Goal: Task Accomplishment & Management: Manage account settings

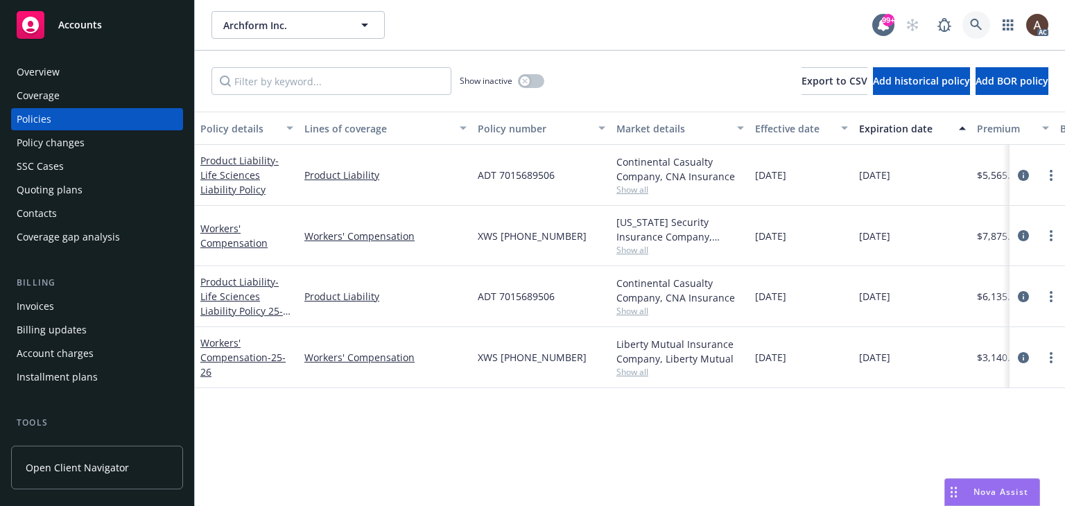
click at [977, 25] on icon at bounding box center [976, 25] width 12 height 12
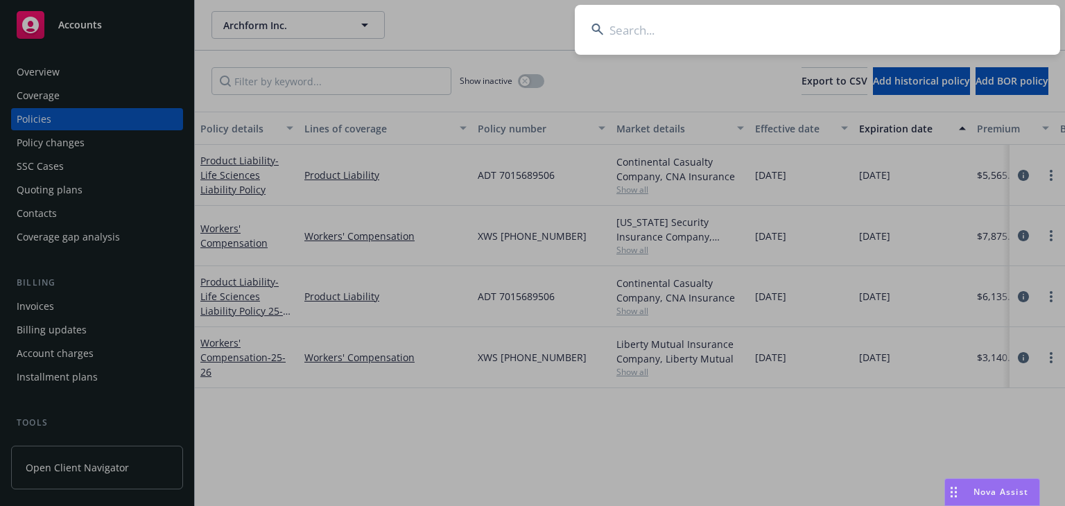
click at [715, 29] on input at bounding box center [817, 30] width 485 height 50
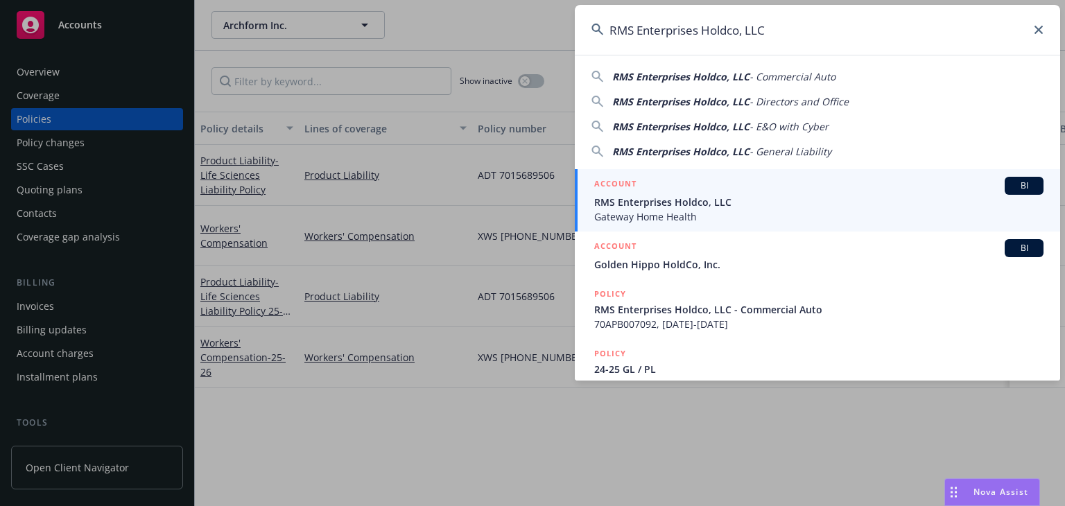
type input "RMS Enterprises Holdco, LLC"
click at [660, 198] on span "RMS Enterprises Holdco, LLC" at bounding box center [818, 202] width 449 height 15
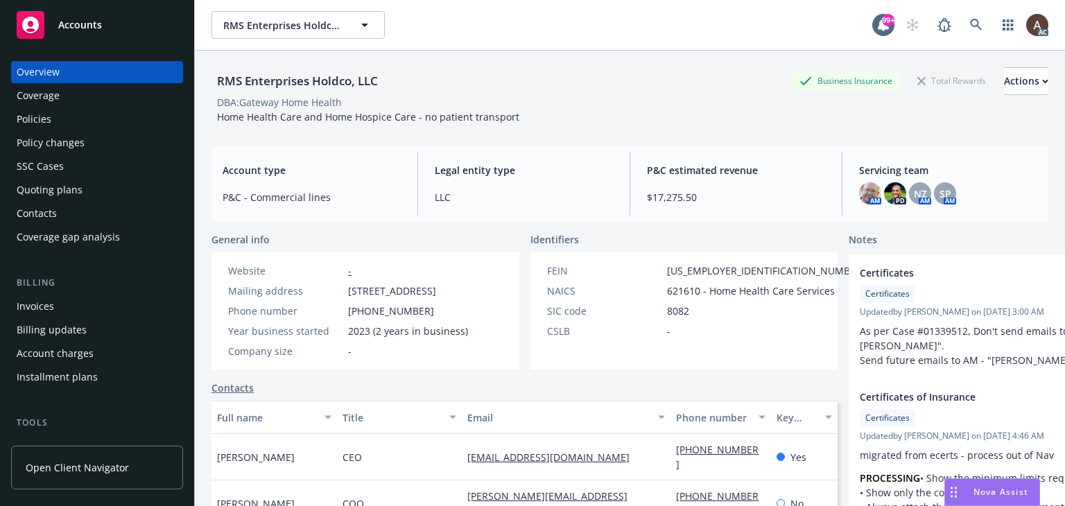
click at [58, 142] on div "Policy changes" at bounding box center [51, 143] width 68 height 22
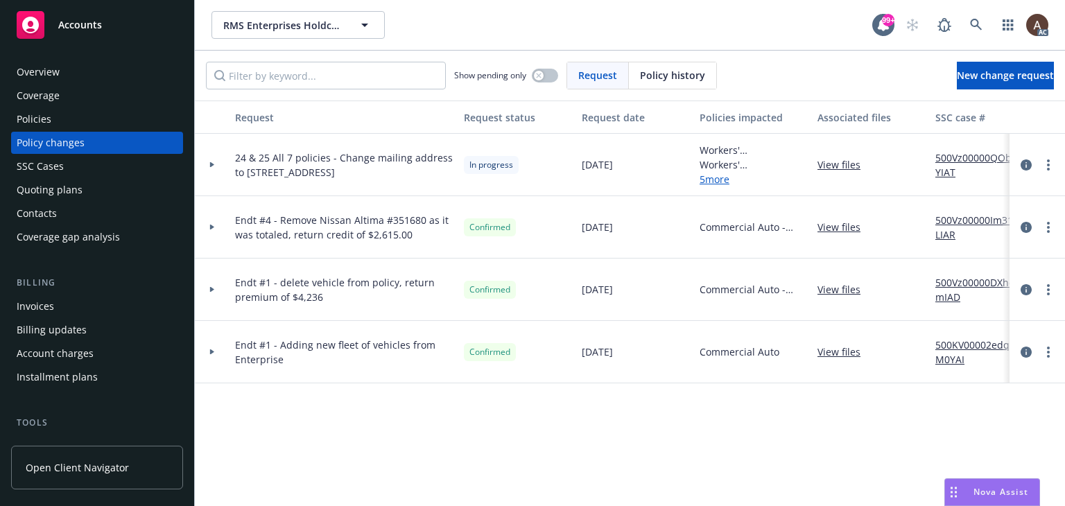
click at [209, 161] on div at bounding box center [212, 165] width 35 height 62
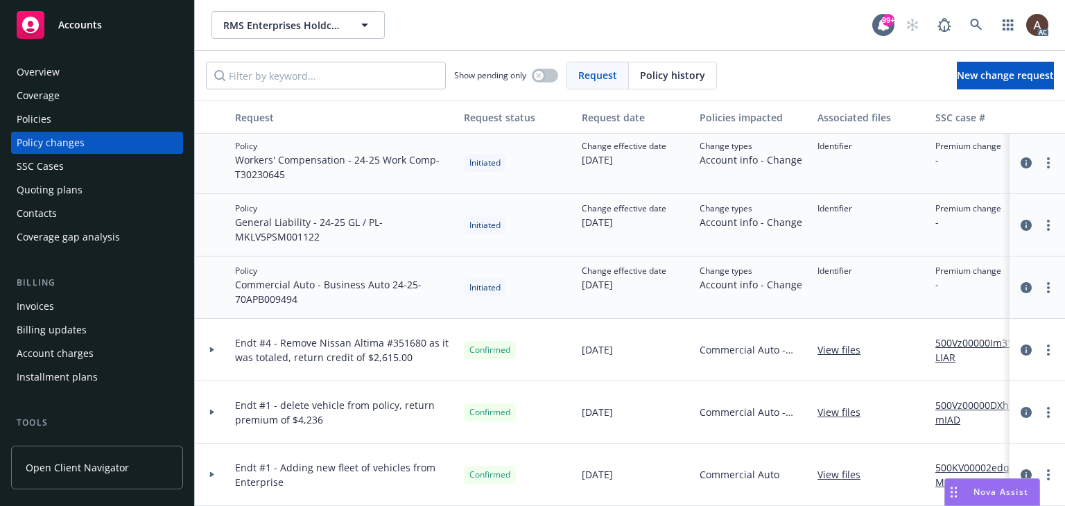
scroll to position [186, 0]
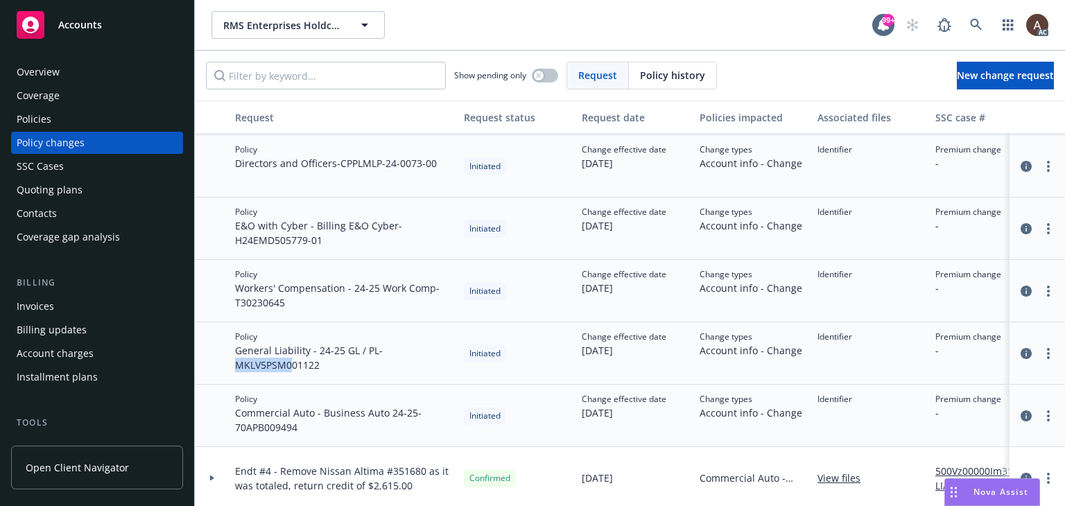
drag, startPoint x: 236, startPoint y: 364, endPoint x: 292, endPoint y: 369, distance: 56.3
click at [292, 369] on span "General Liability - 24-25 GL / PL - MKLV5PSM001122" at bounding box center [344, 357] width 218 height 29
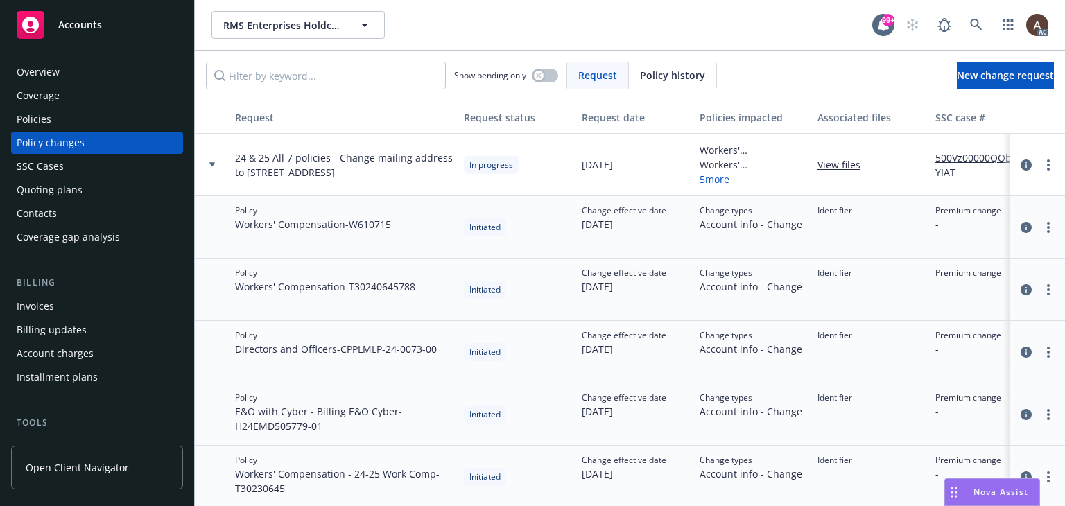
drag, startPoint x: 335, startPoint y: 150, endPoint x: 315, endPoint y: 175, distance: 33.0
click at [315, 175] on span "24 & 25 All 7 policies - Change mailing address to [STREET_ADDRESS]" at bounding box center [344, 164] width 218 height 29
copy span "Change mailing address to [STREET_ADDRESS]"
drag, startPoint x: 1042, startPoint y: 164, endPoint x: 1031, endPoint y: 170, distance: 12.1
click at [1042, 164] on link "more" at bounding box center [1048, 165] width 17 height 17
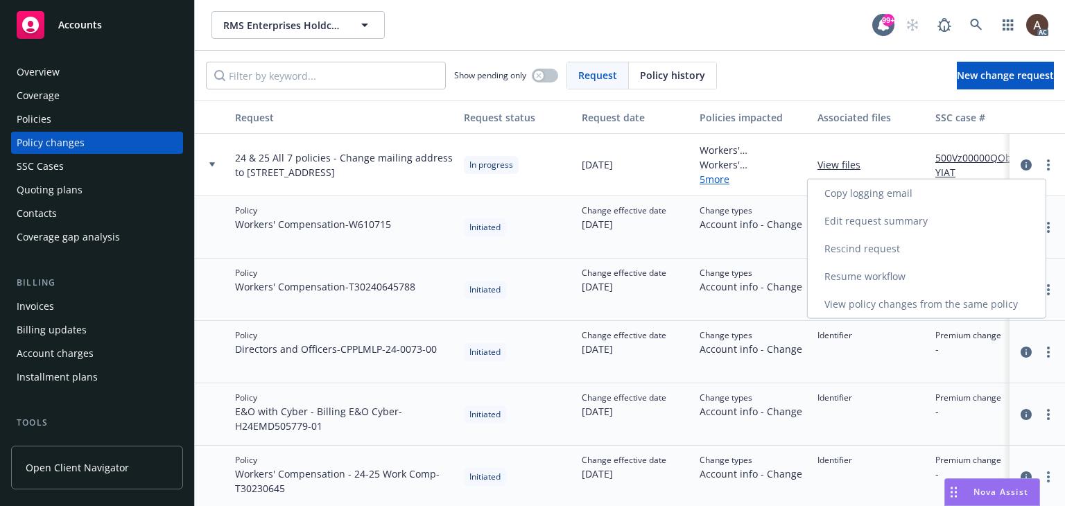
click at [879, 275] on link "Resume workflow" at bounding box center [926, 277] width 238 height 28
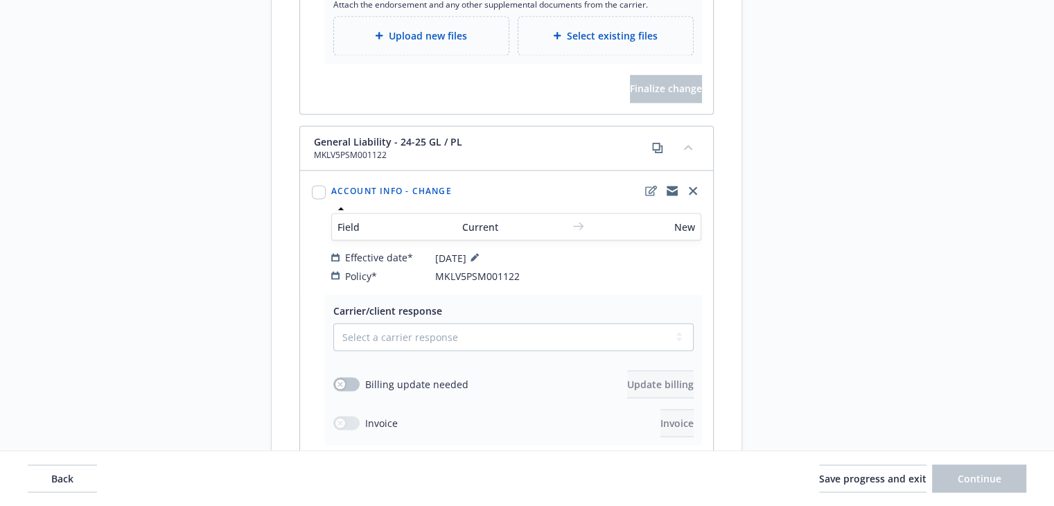
scroll to position [2564, 0]
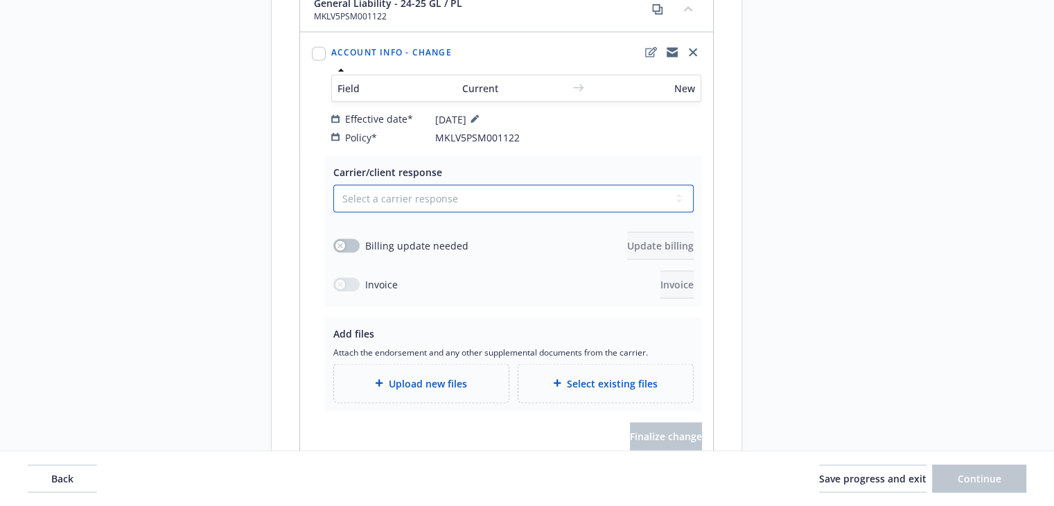
click at [366, 184] on select "Select a carrier response Accepted Accepted with revision No endorsement needed…" at bounding box center [513, 198] width 360 height 28
select select "ACCEPTED"
click at [333, 184] on select "Select a carrier response Accepted Accepted with revision No endorsement needed…" at bounding box center [513, 198] width 360 height 28
click at [412, 376] on span "Upload new files" at bounding box center [428, 383] width 78 height 15
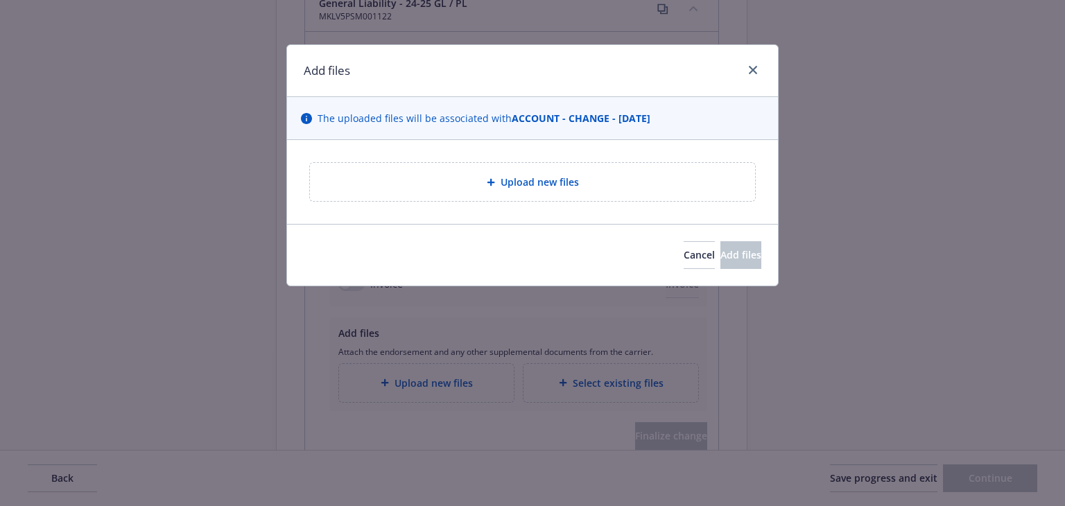
click at [452, 195] on div "Upload new files" at bounding box center [532, 182] width 445 height 38
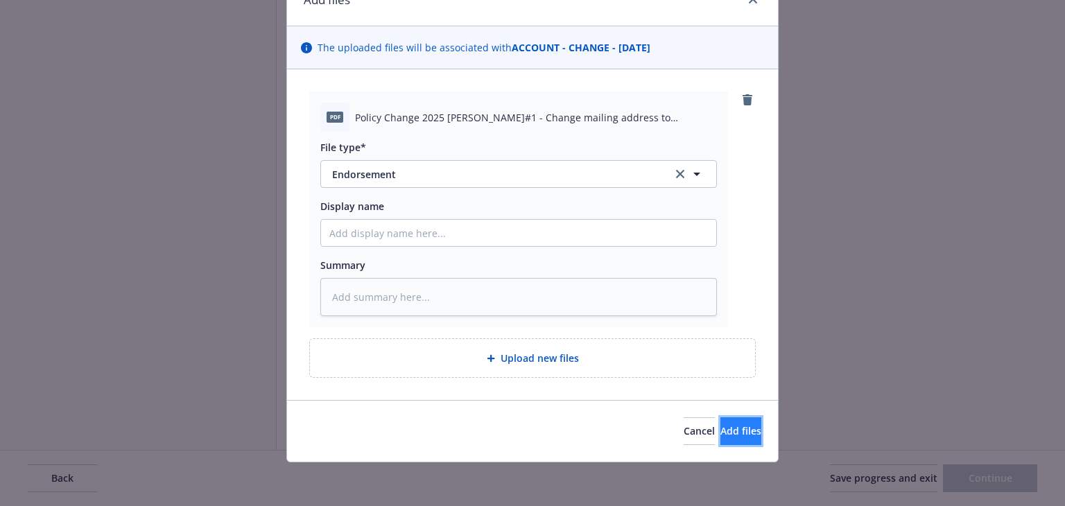
click at [720, 424] on span "Add files" at bounding box center [740, 430] width 41 height 13
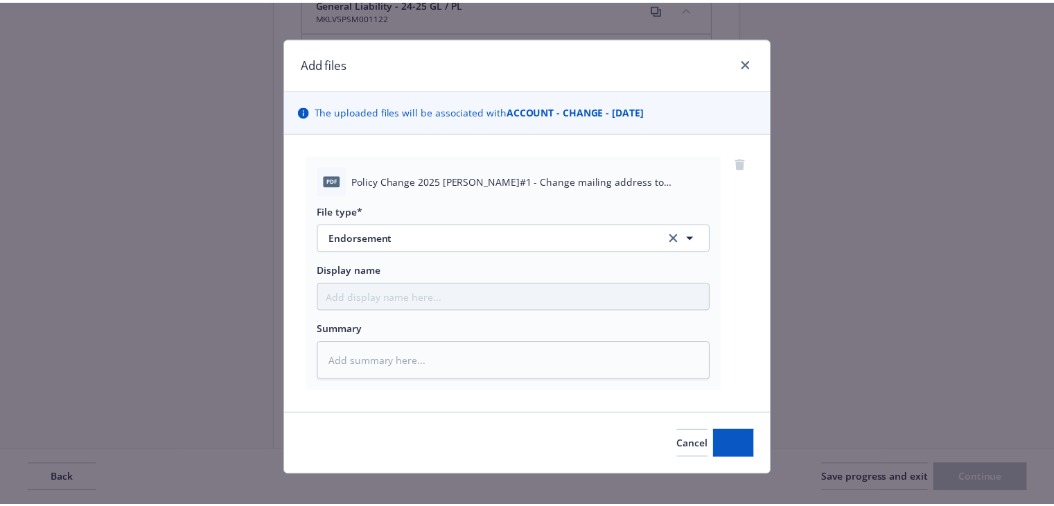
scroll to position [0, 0]
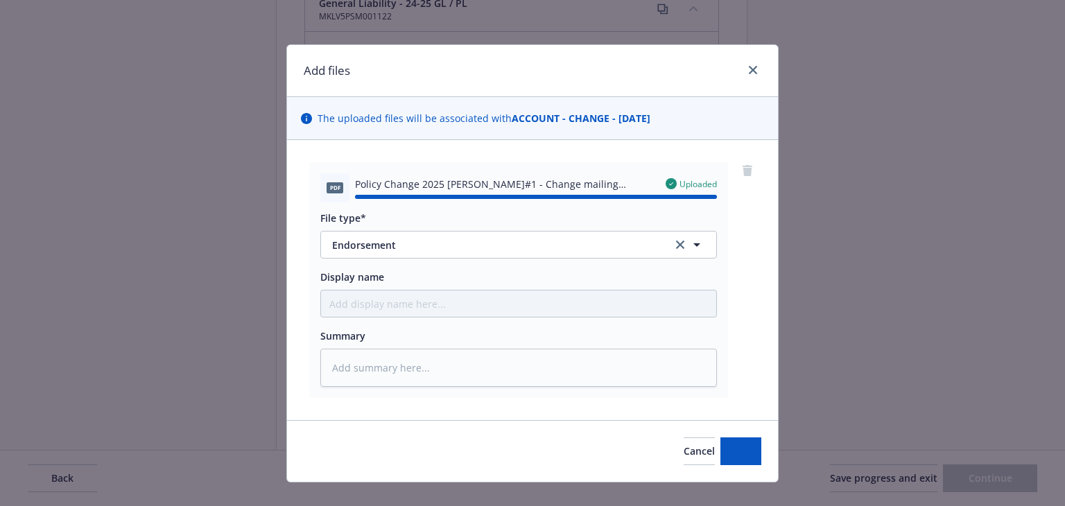
type textarea "x"
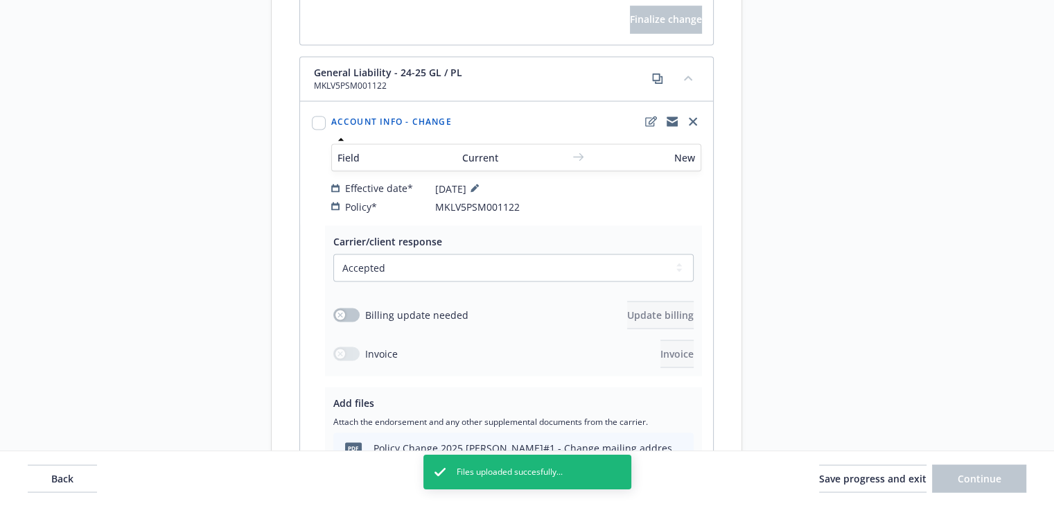
scroll to position [2426, 0]
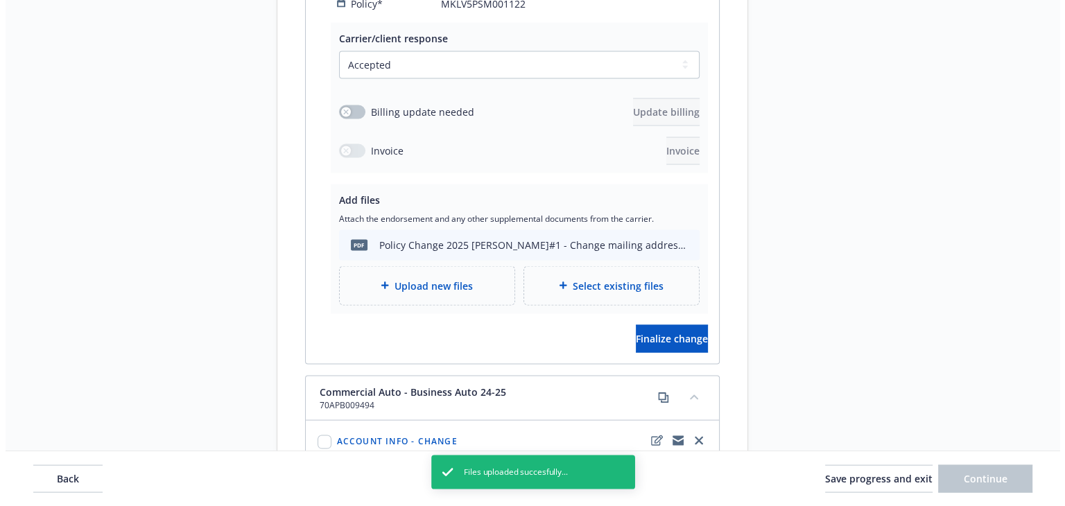
scroll to position [2772, 0]
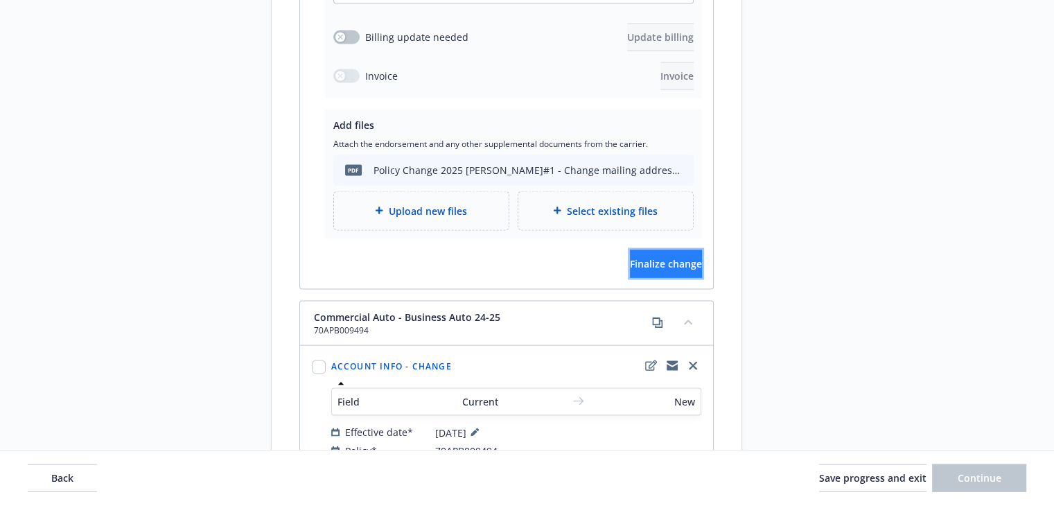
click at [642, 250] on button "Finalize change" at bounding box center [666, 264] width 72 height 28
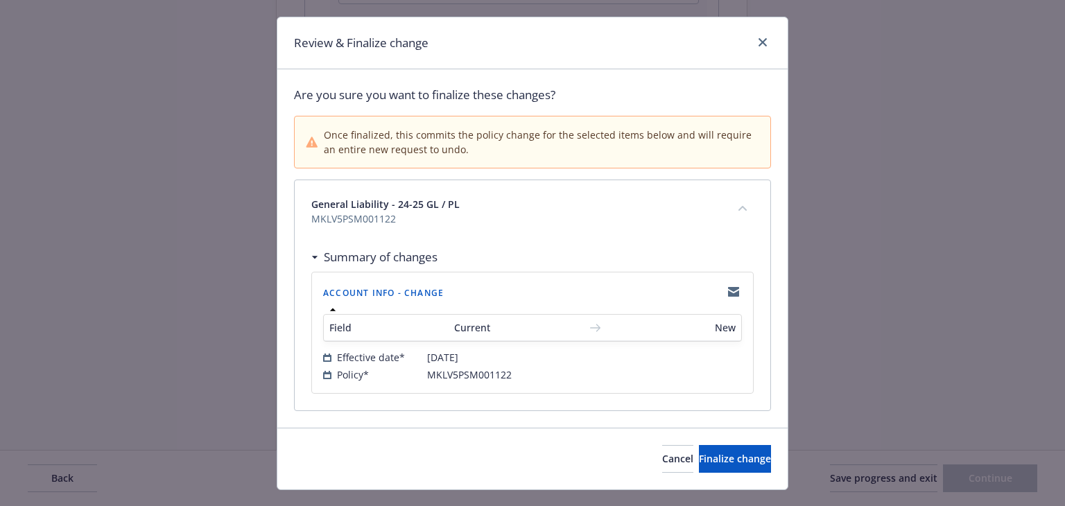
scroll to position [55, 0]
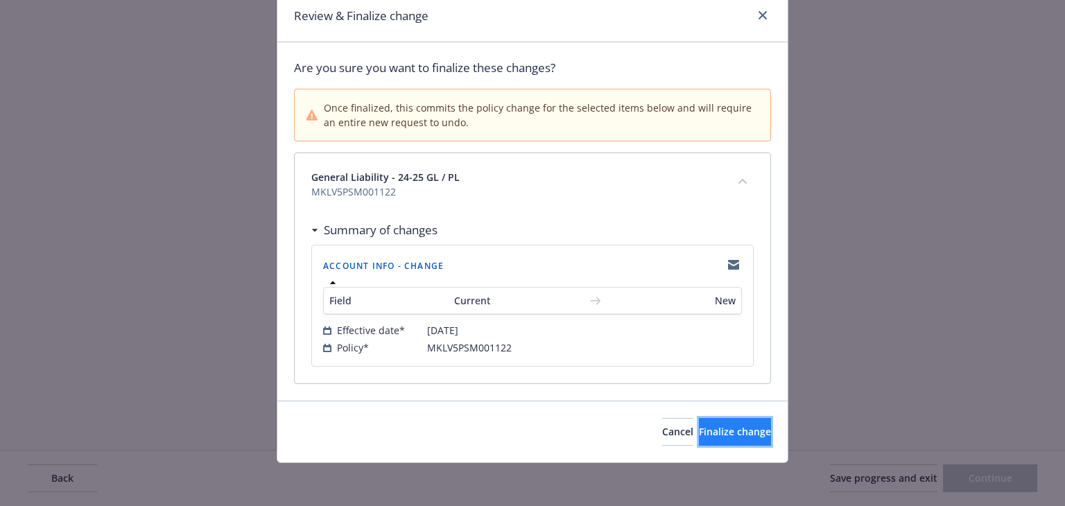
click at [718, 425] on span "Finalize change" at bounding box center [735, 431] width 72 height 13
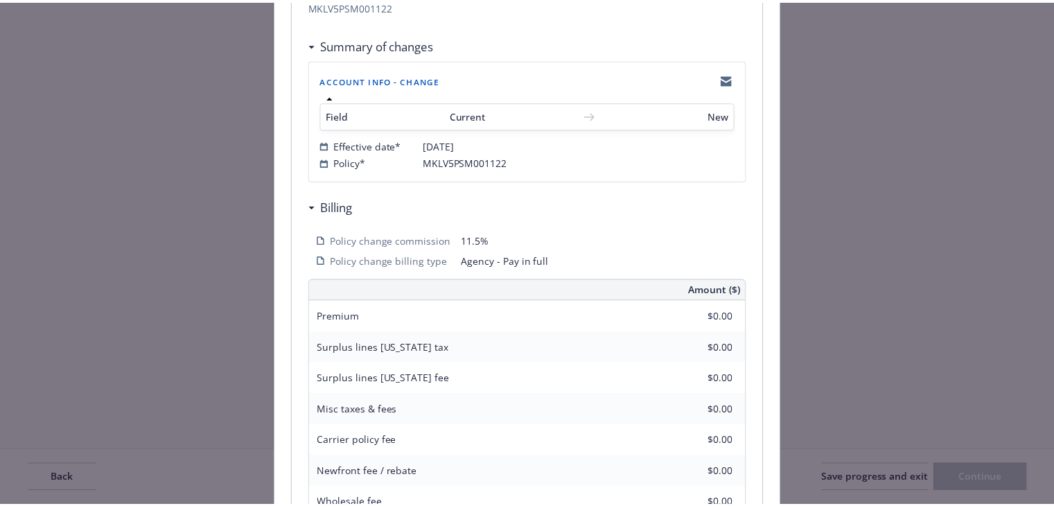
scroll to position [0, 0]
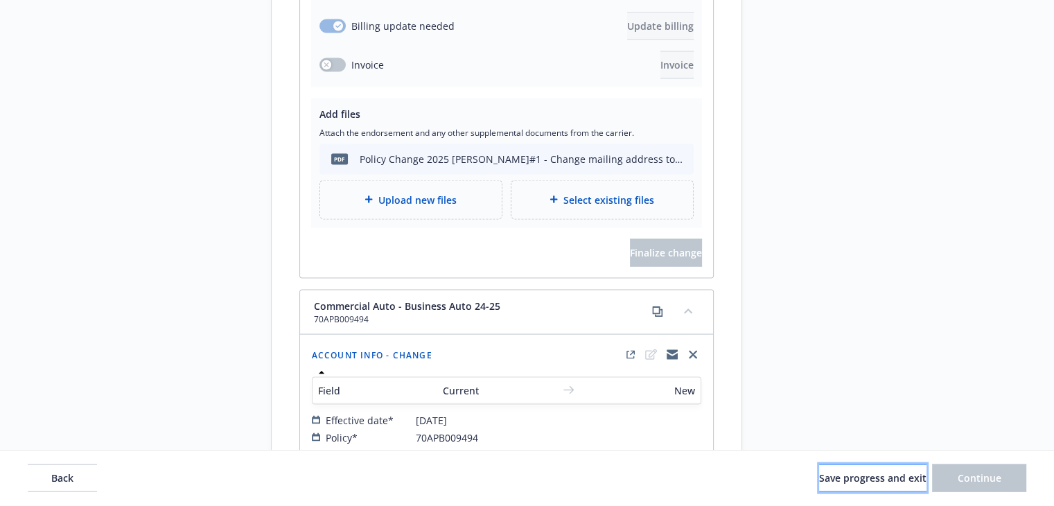
click at [860, 480] on span "Save progress and exit" at bounding box center [872, 477] width 107 height 13
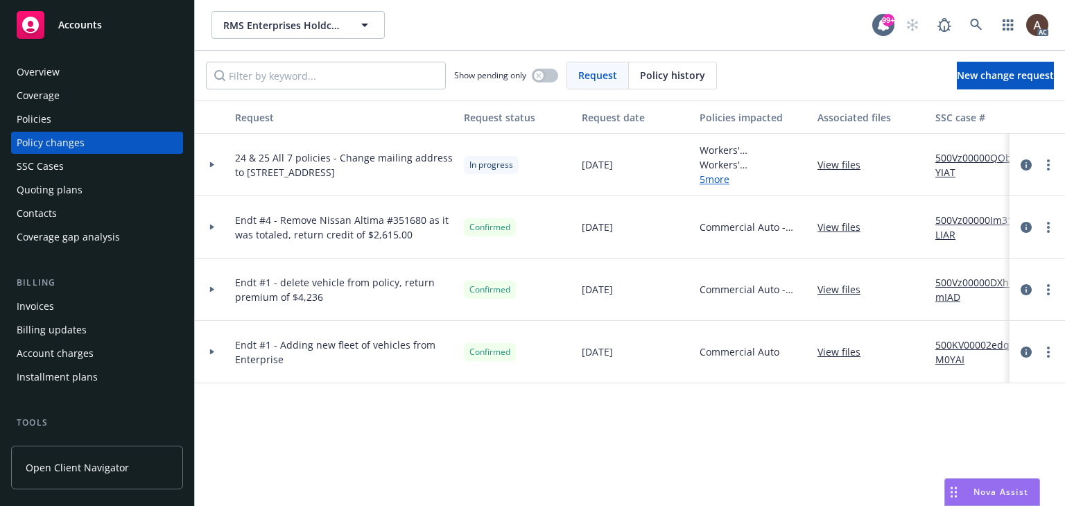
click at [66, 124] on div "Policies" at bounding box center [97, 119] width 161 height 22
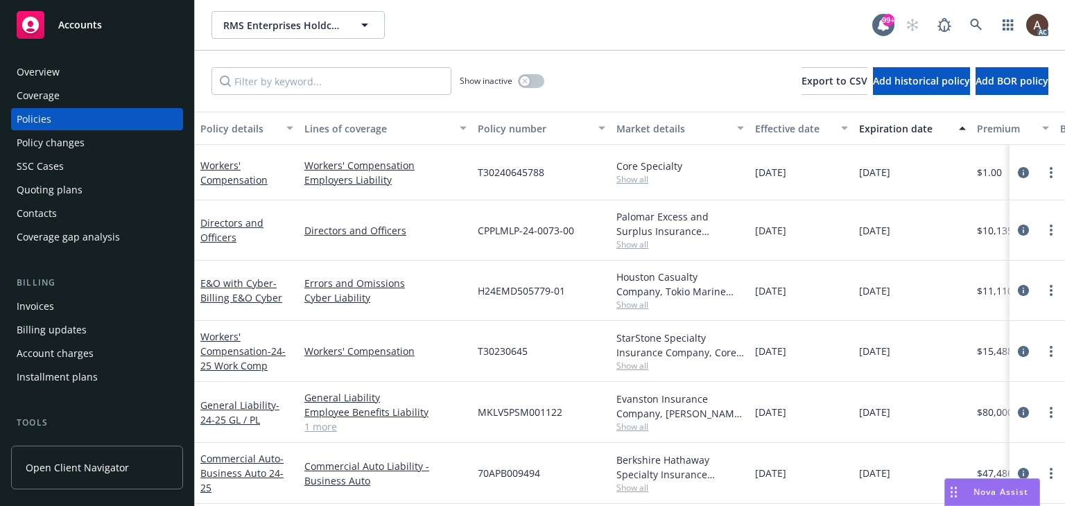
scroll to position [62, 0]
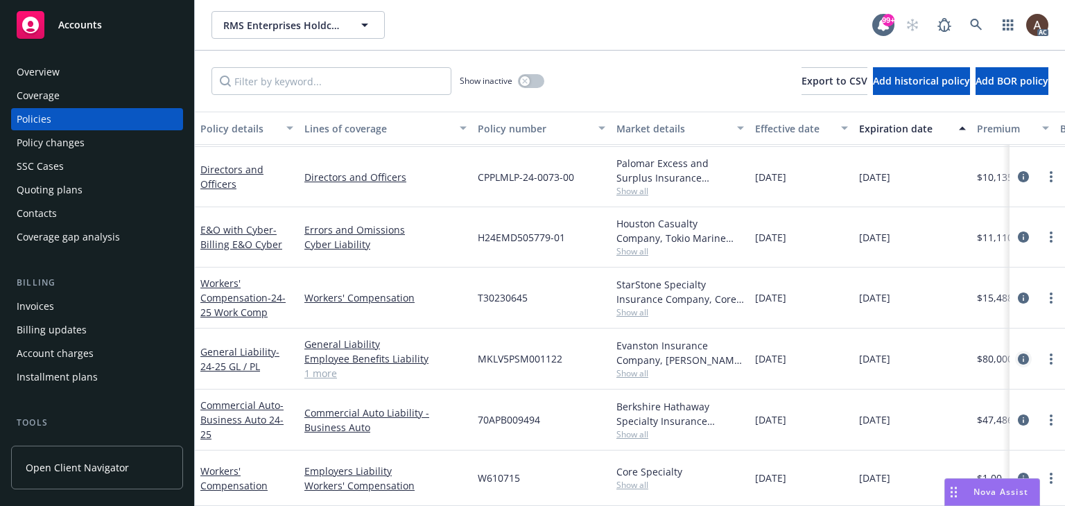
click at [1017, 353] on icon "circleInformation" at bounding box center [1022, 358] width 11 height 11
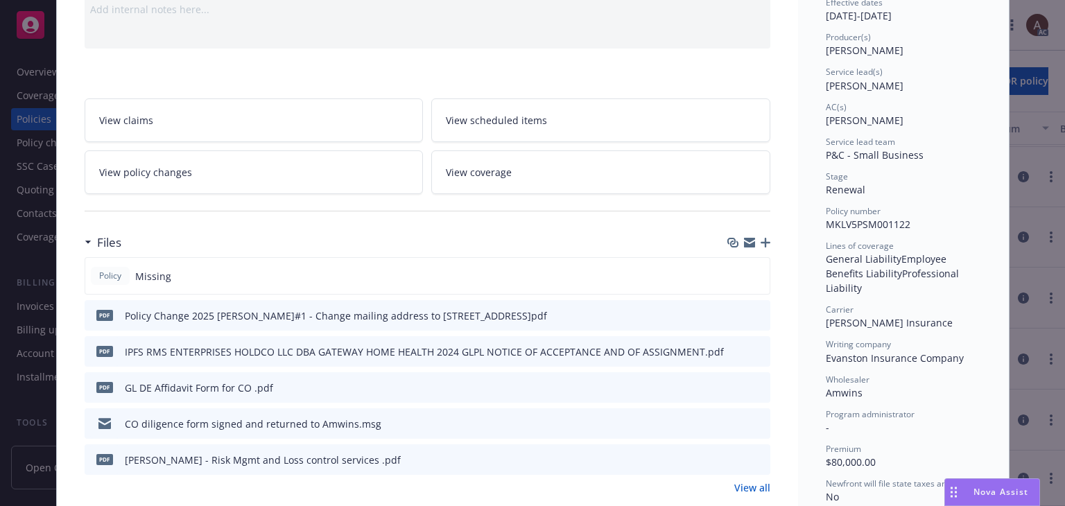
scroll to position [180, 0]
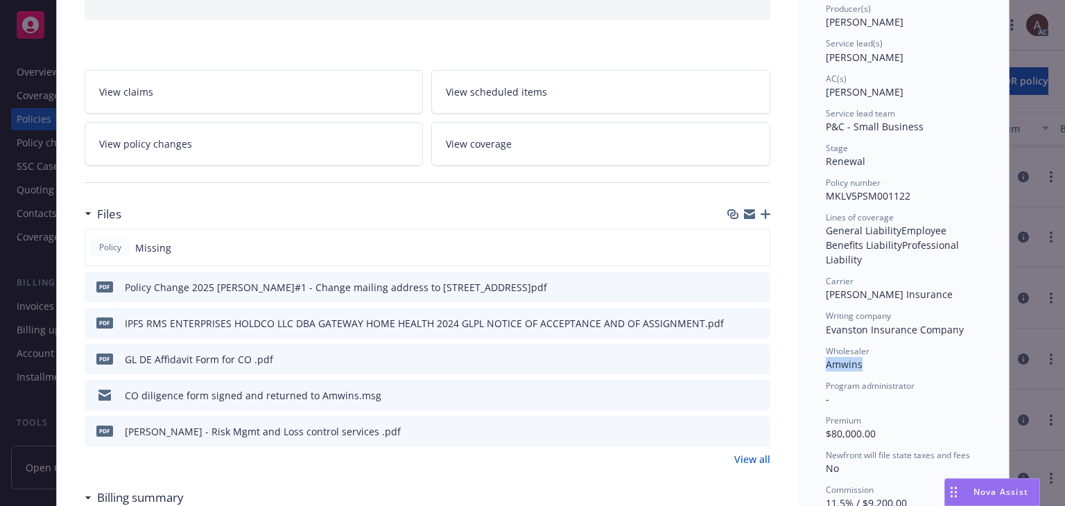
drag, startPoint x: 821, startPoint y: 369, endPoint x: 854, endPoint y: 368, distance: 33.3
click at [854, 368] on span "Amwins" at bounding box center [843, 364] width 37 height 13
copy span "Amwins"
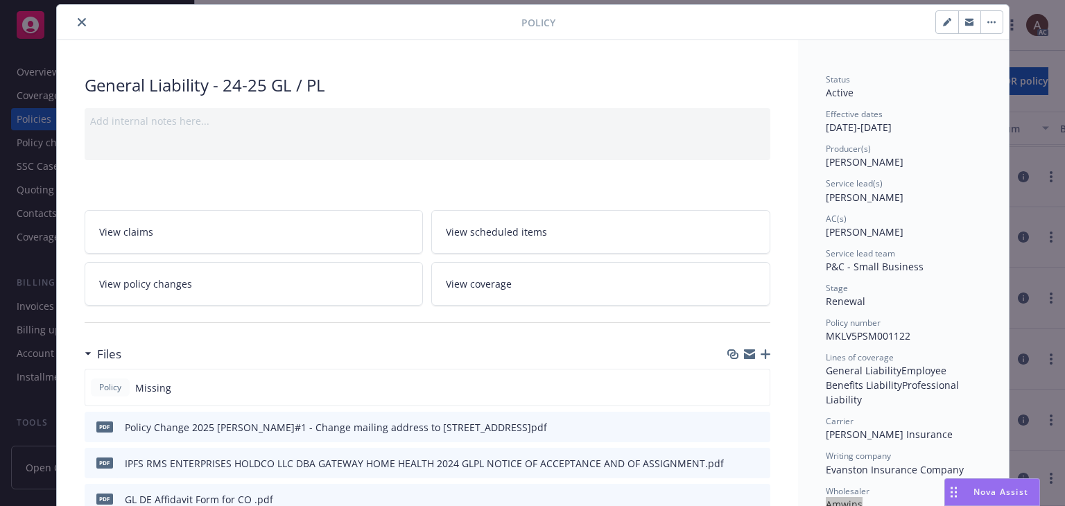
scroll to position [0, 0]
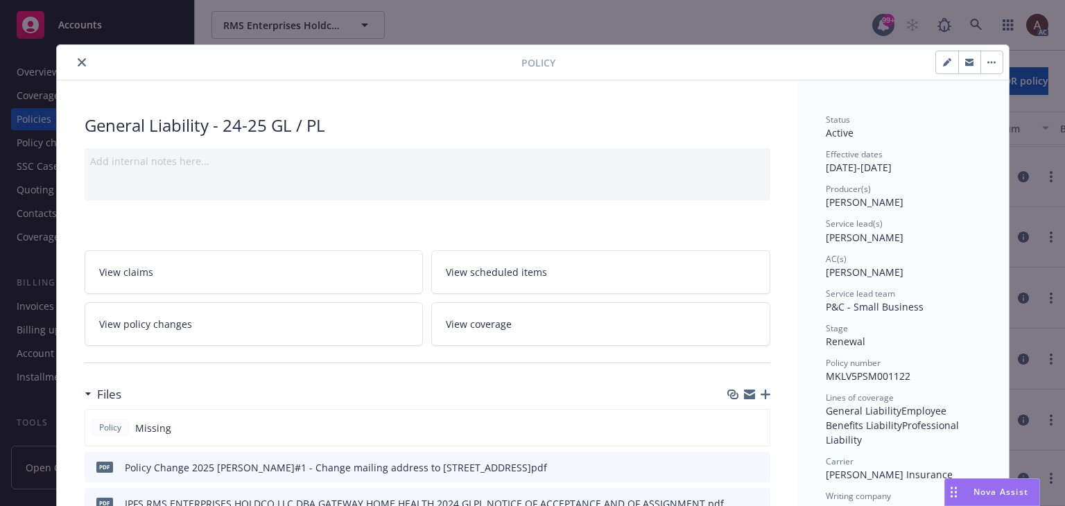
click at [78, 64] on icon "close" at bounding box center [82, 62] width 8 height 8
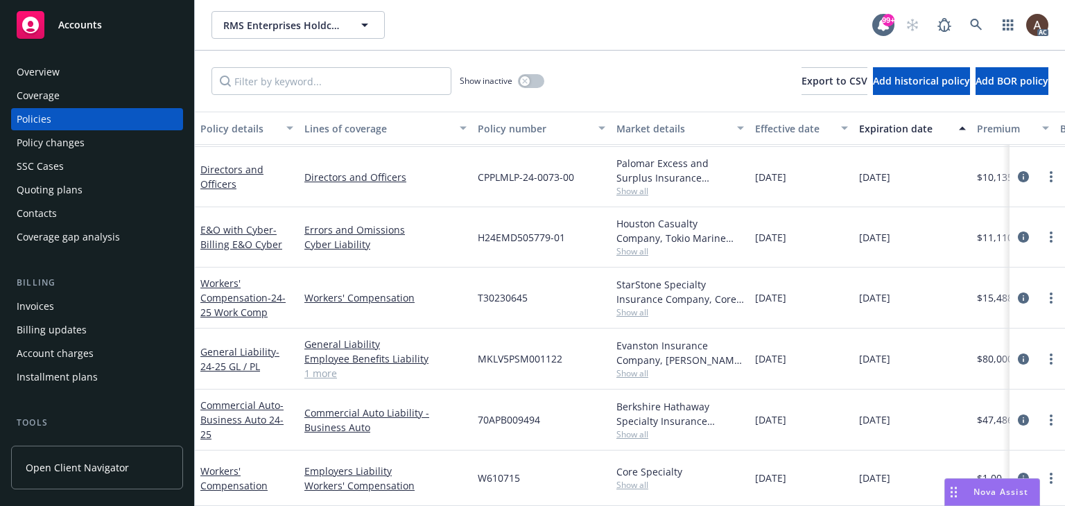
click at [74, 64] on div "Overview" at bounding box center [97, 72] width 161 height 22
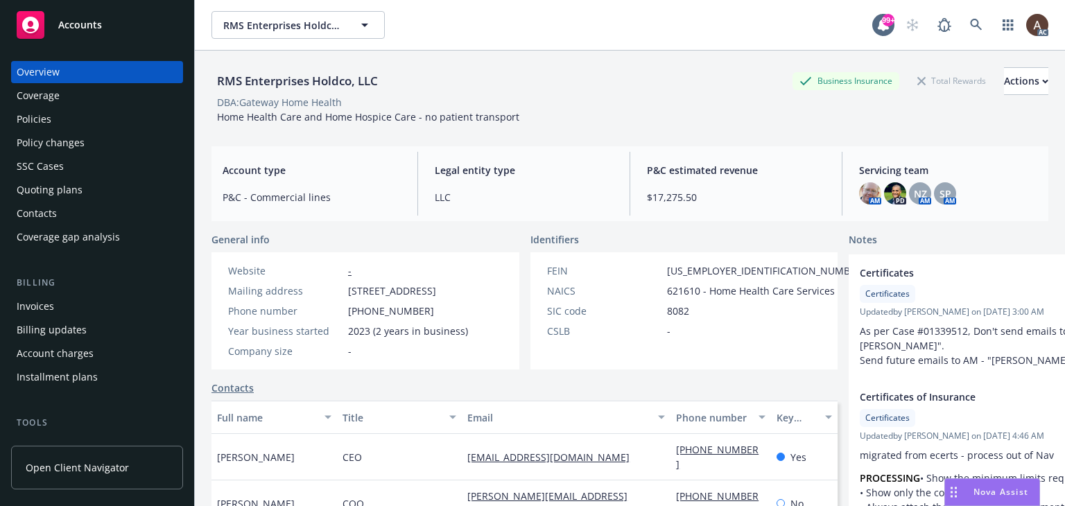
click at [60, 119] on div "Policies" at bounding box center [97, 119] width 161 height 22
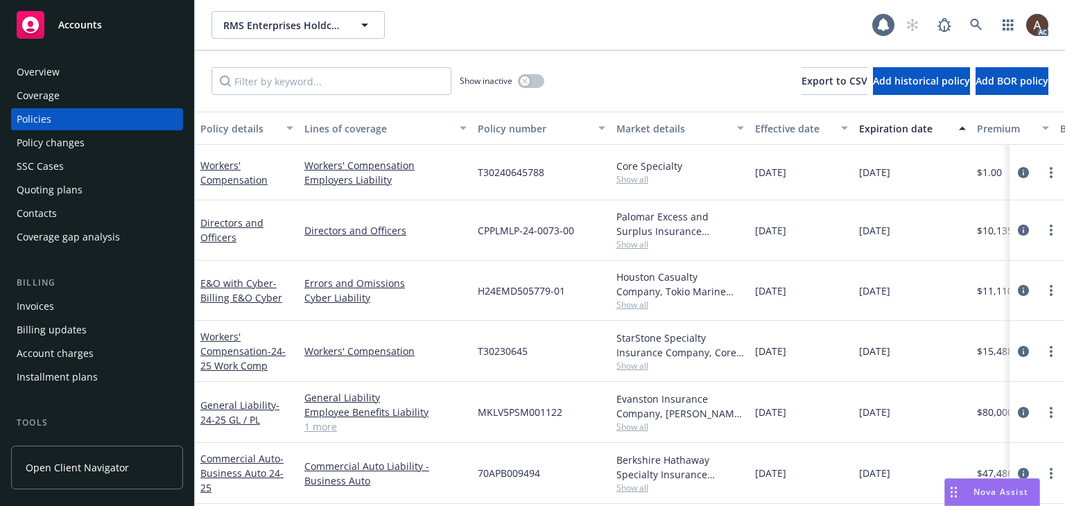
scroll to position [62, 0]
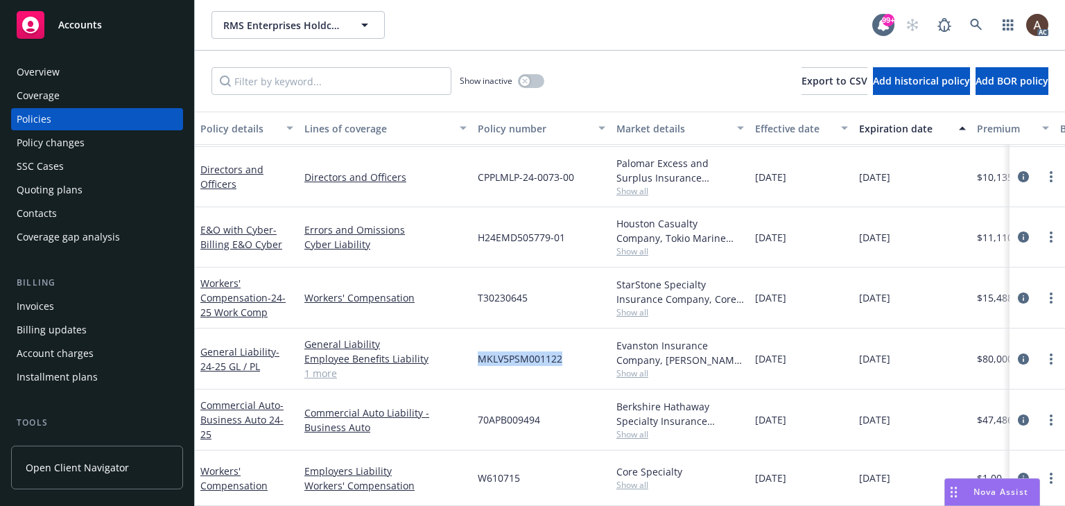
drag, startPoint x: 477, startPoint y: 349, endPoint x: 574, endPoint y: 354, distance: 97.1
click at [574, 354] on div "MKLV5PSM001122" at bounding box center [541, 359] width 139 height 61
copy span "MKLV5PSM001122"
click at [93, 148] on div "Policy changes" at bounding box center [97, 143] width 161 height 22
